Goal: Navigation & Orientation: Find specific page/section

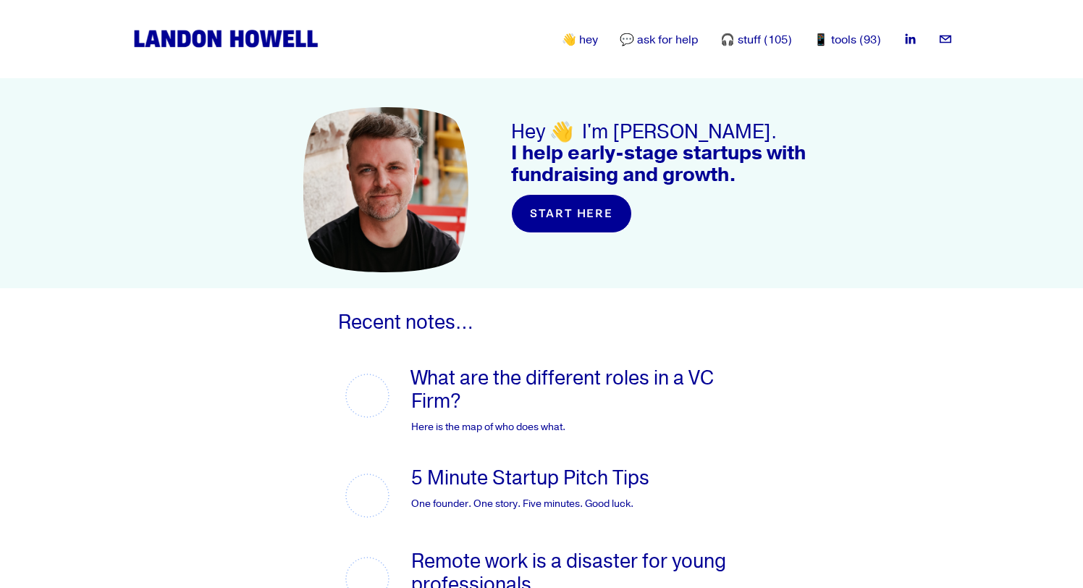
click at [584, 37] on link "👋 hey" at bounding box center [580, 39] width 36 height 17
